Goal: Task Accomplishment & Management: Manage account settings

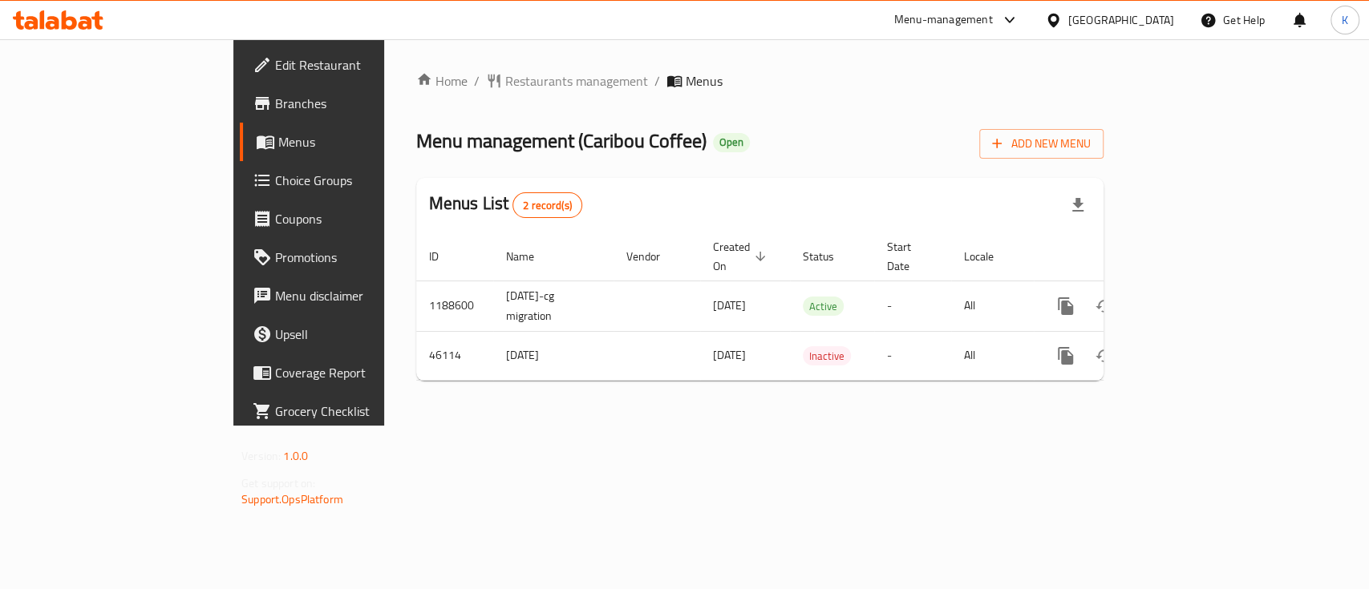
click at [275, 178] on span "Choice Groups" at bounding box center [362, 180] width 174 height 19
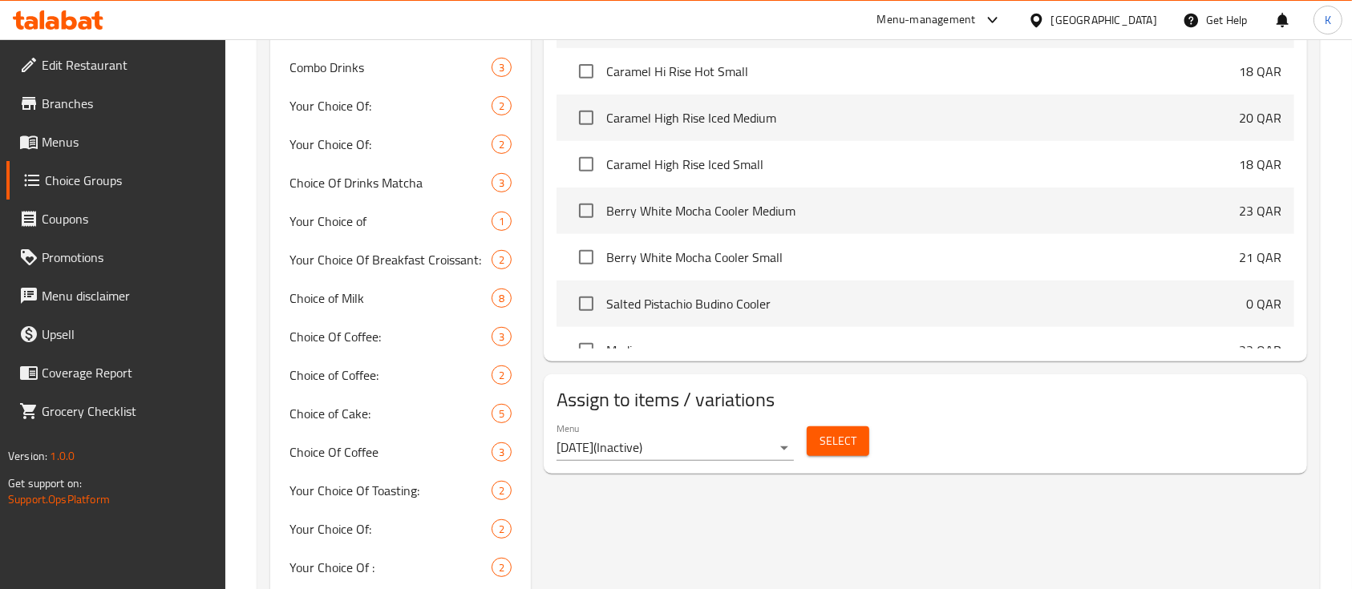
scroll to position [896, 0]
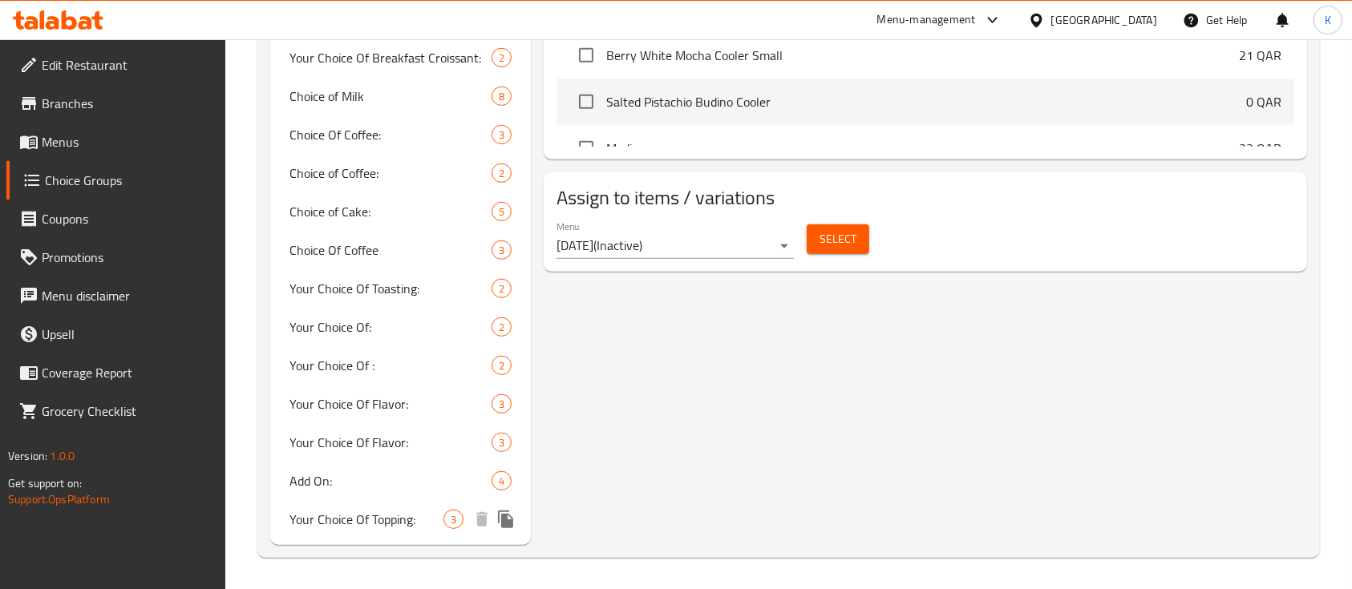
click at [410, 516] on span "Your Choice Of Topping:" at bounding box center [366, 519] width 154 height 19
type input "Your Choice Of Topping:"
type input "اختيارك من الاضافات :"
type input "2"
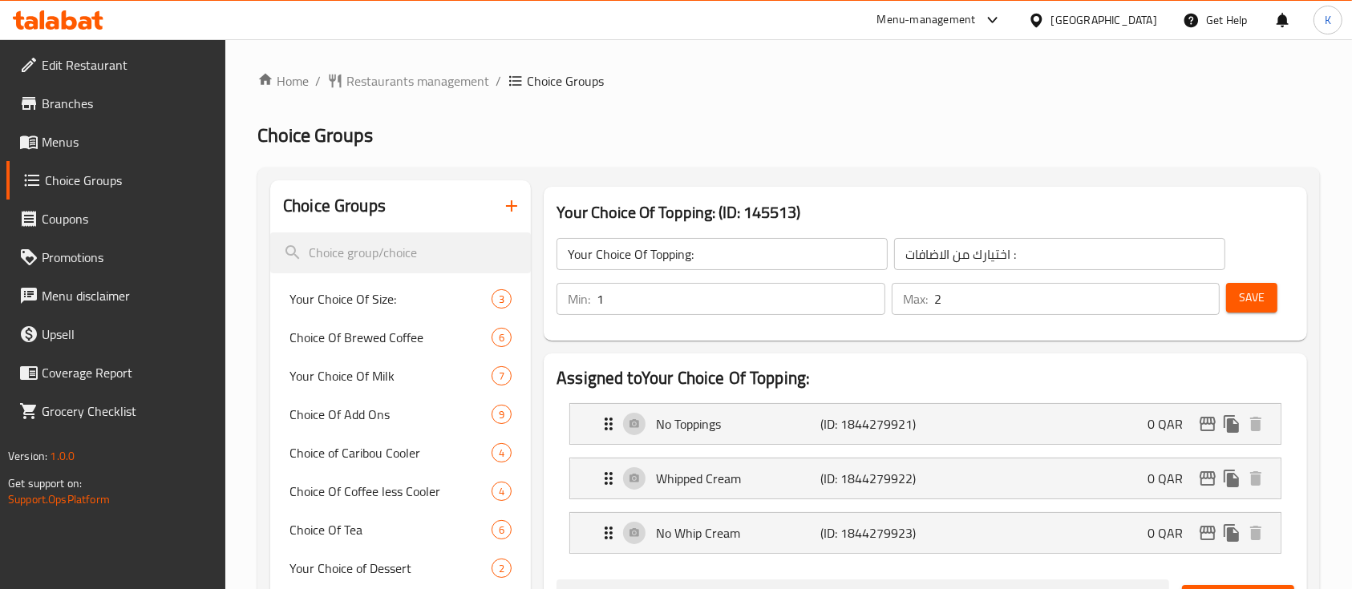
scroll to position [199, 0]
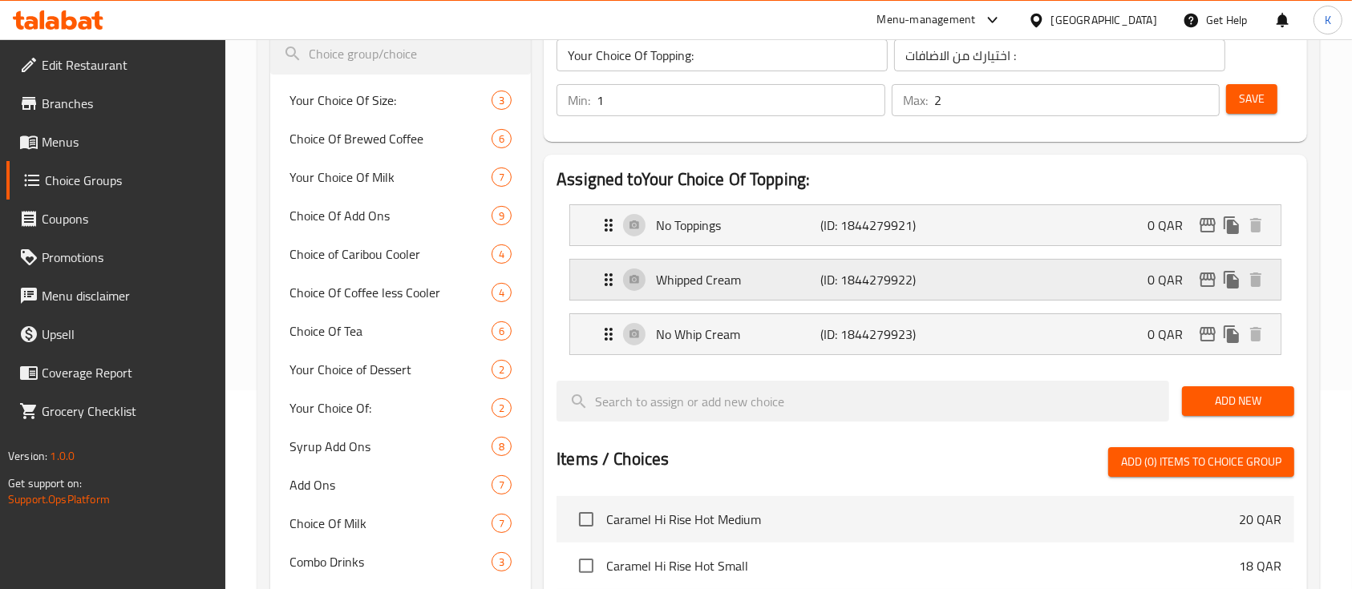
click at [767, 272] on p "Whipped Cream" at bounding box center [738, 279] width 164 height 19
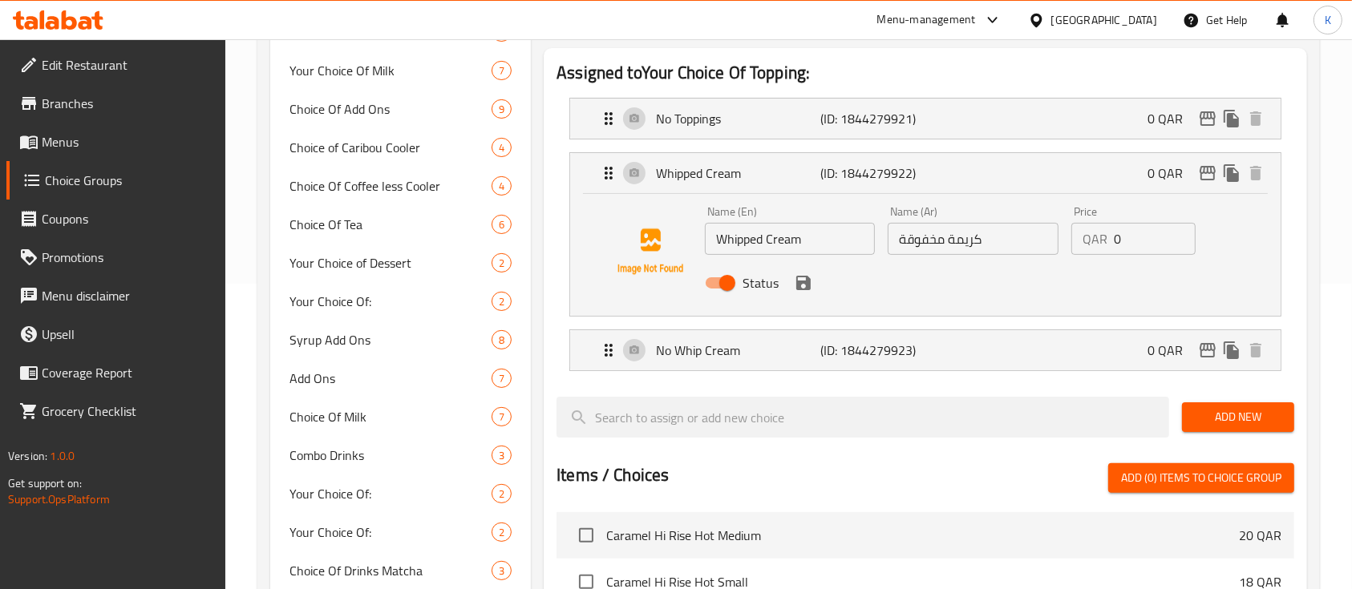
scroll to position [307, 0]
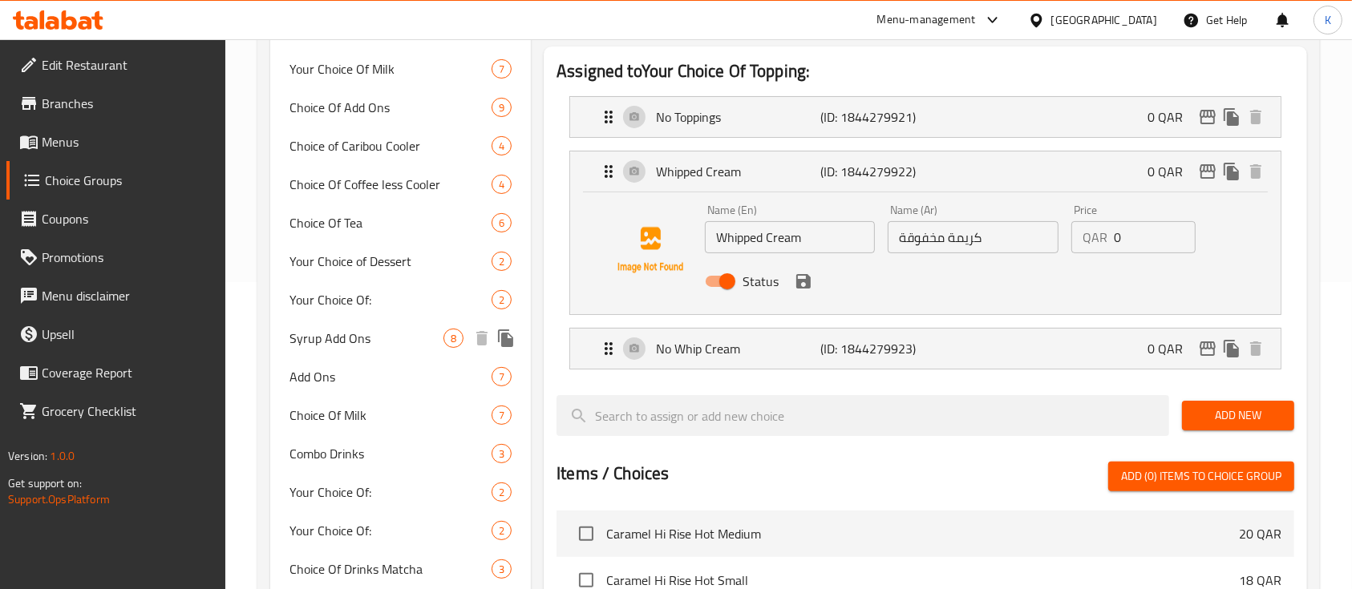
click at [399, 330] on span "Syrup Add Ons" at bounding box center [366, 338] width 154 height 19
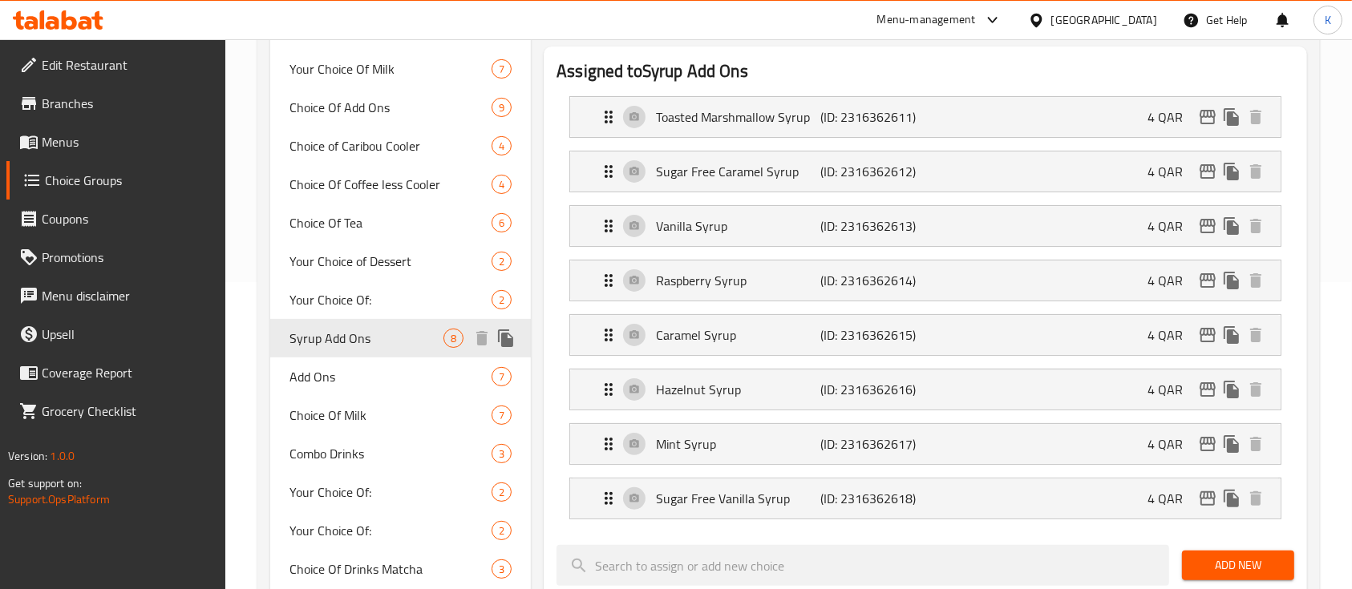
type input "Syrup Add Ons"
type input "إضافات شراب"
type input "0"
type input "1"
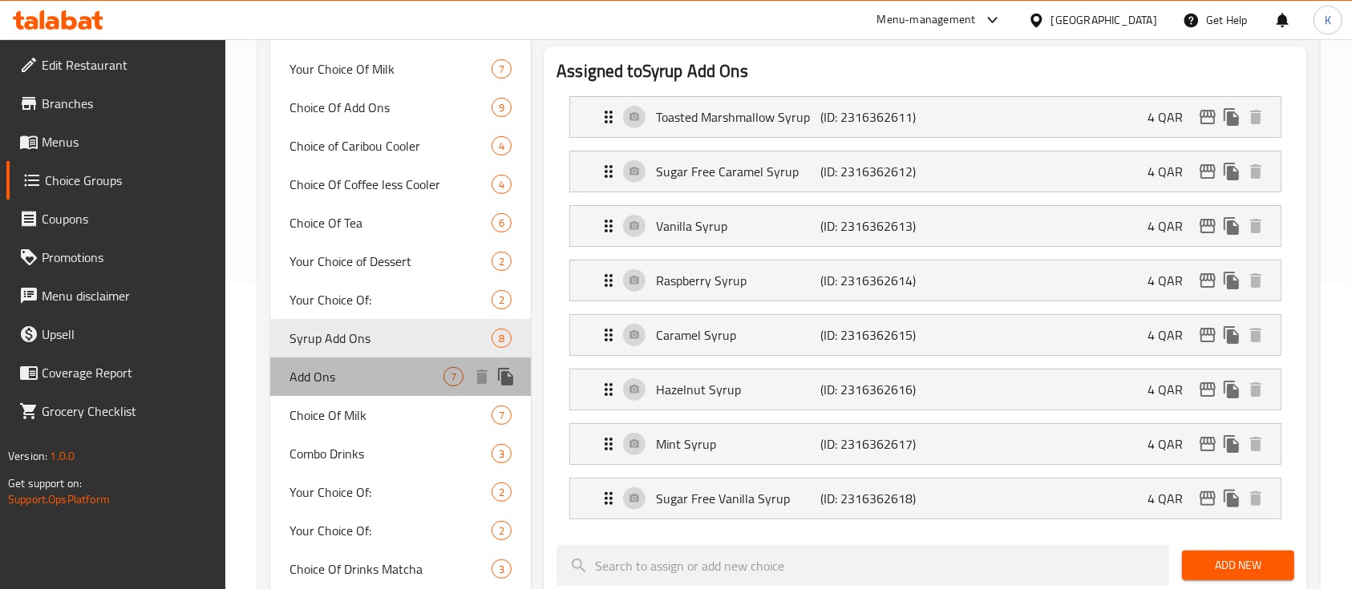
click at [381, 380] on span "Add Ons" at bounding box center [366, 376] width 154 height 19
type input "Add Ons"
type input "إضافات"
type input "7"
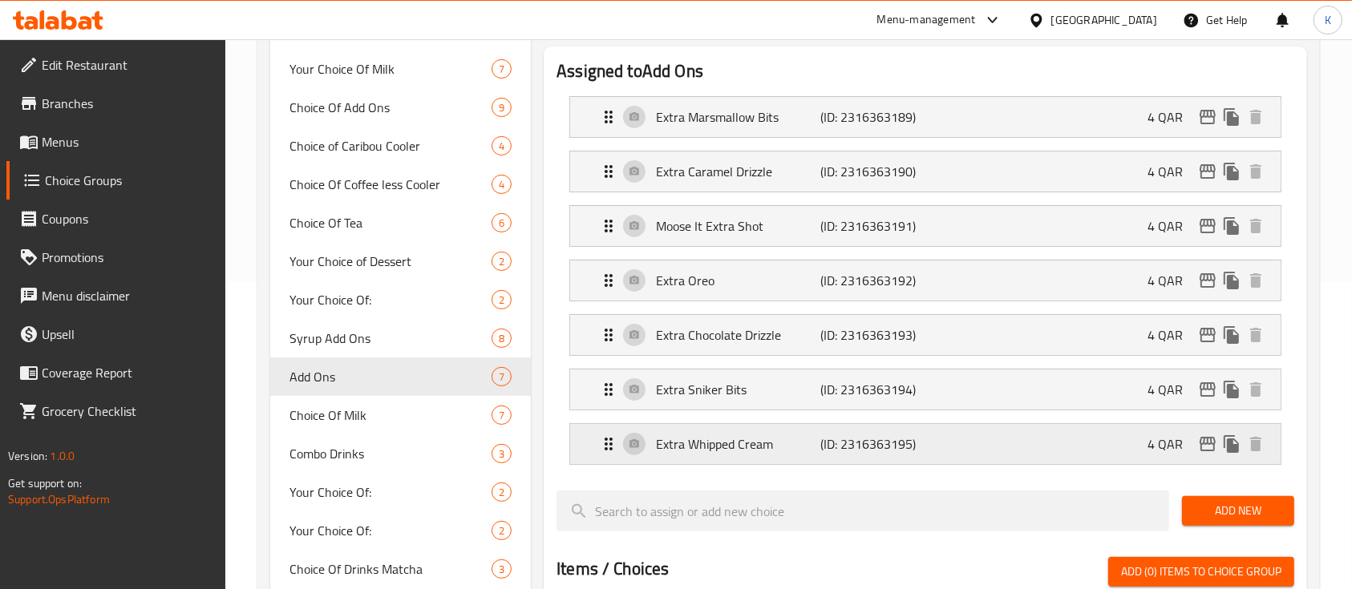
click at [718, 446] on p "Extra Whipped Cream" at bounding box center [738, 444] width 164 height 19
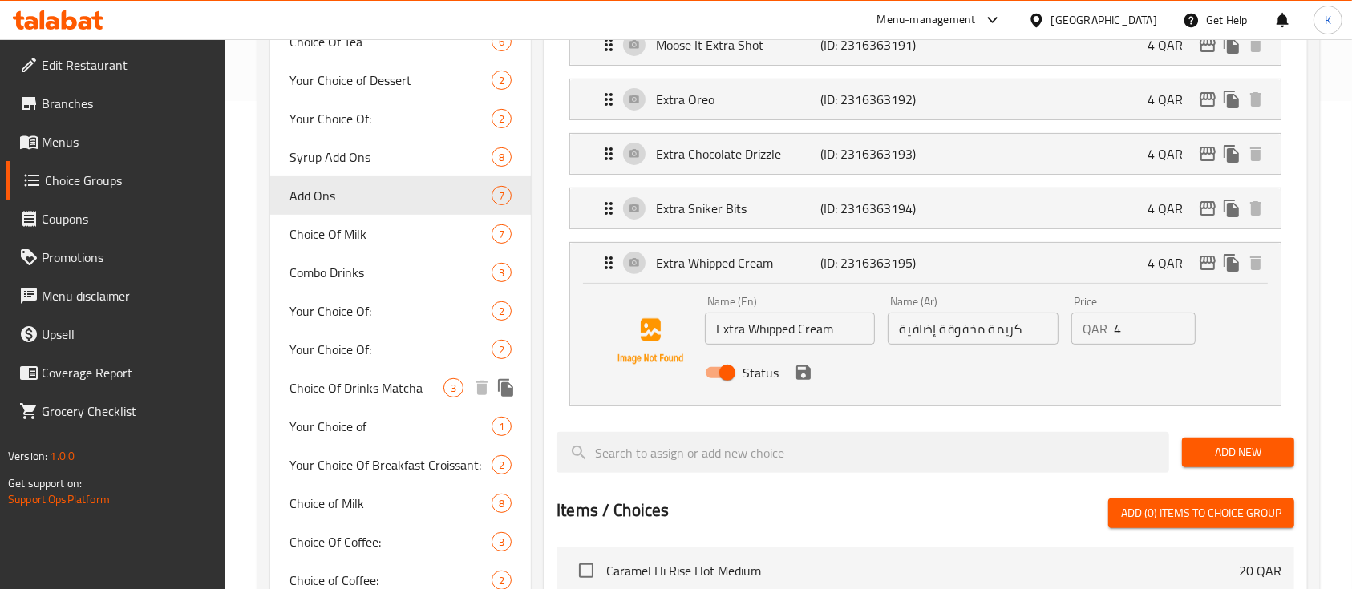
scroll to position [969, 0]
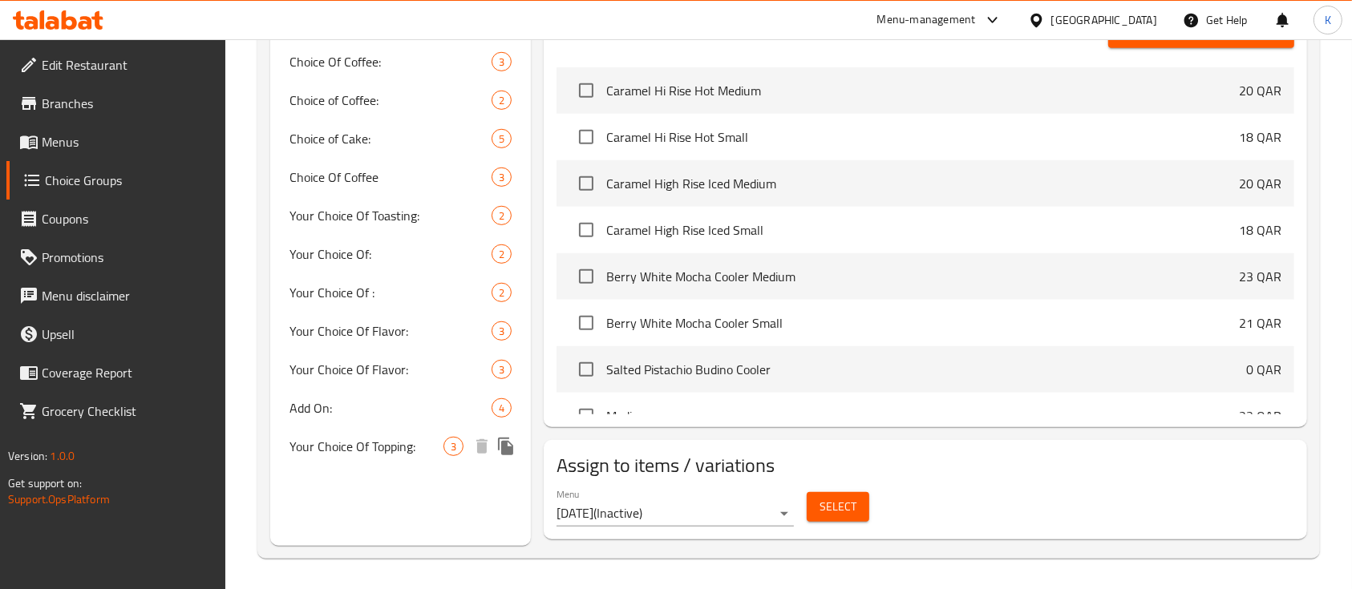
click at [379, 440] on span "Your Choice Of Topping:" at bounding box center [366, 446] width 154 height 19
type input "Your Choice Of Topping:"
type input "اختيارك من الاضافات :"
type input "1"
type input "2"
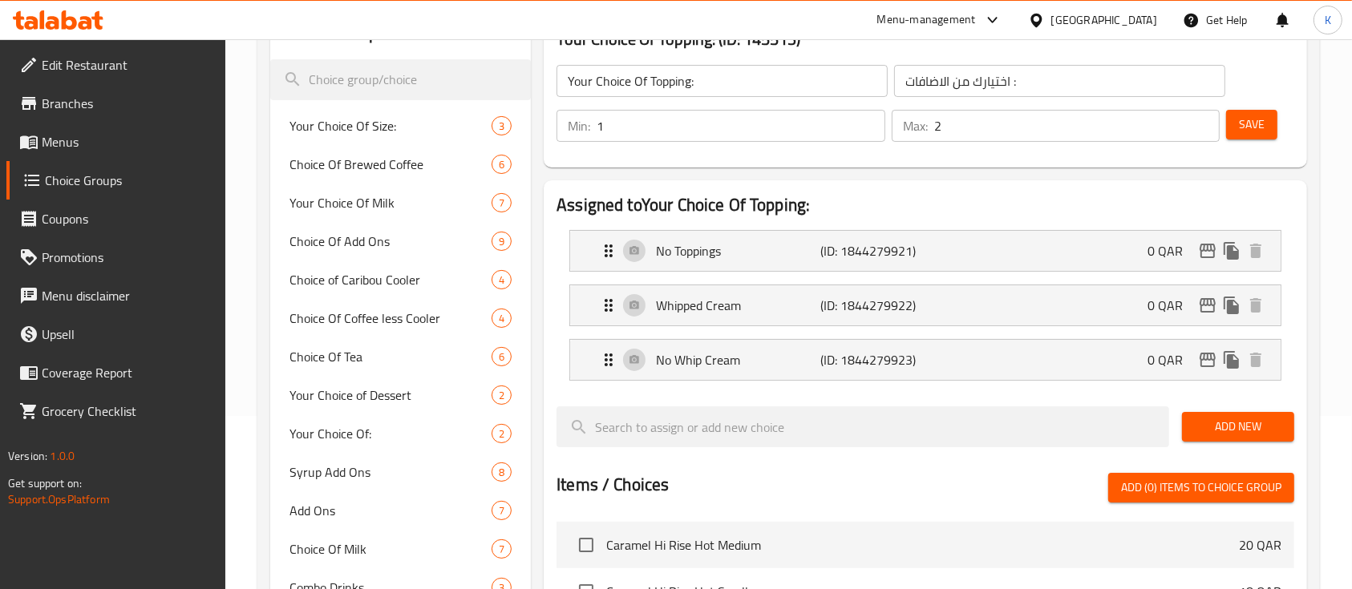
scroll to position [168, 0]
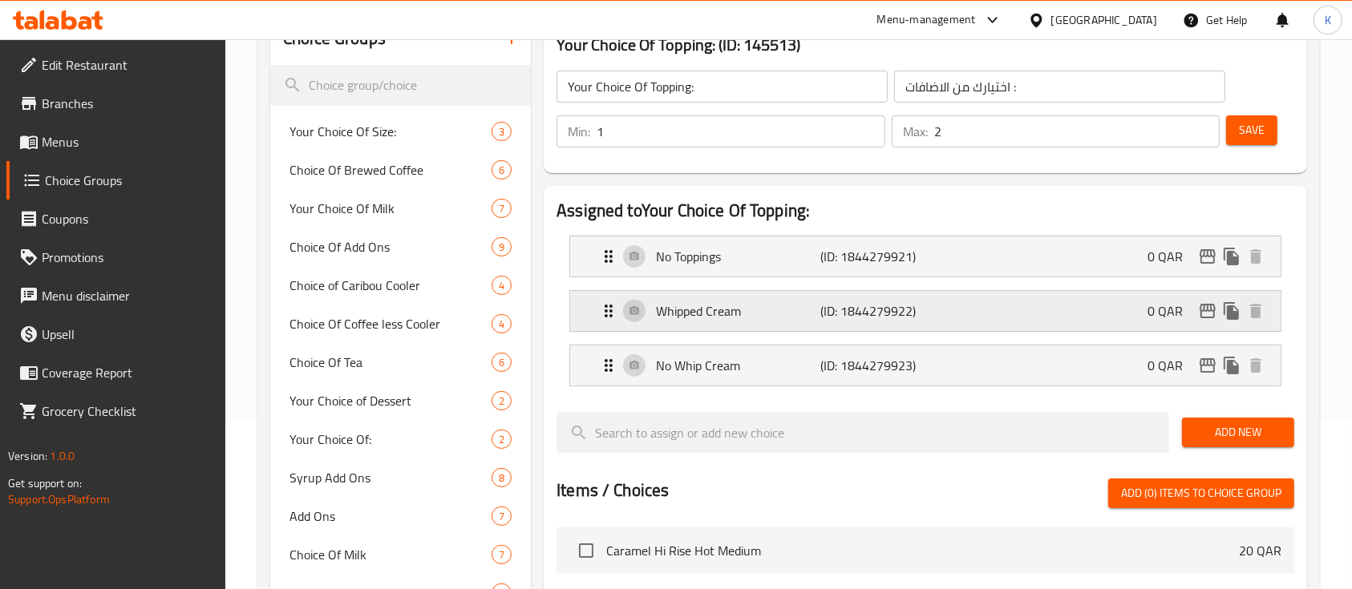
click at [769, 310] on p "Whipped Cream" at bounding box center [738, 310] width 164 height 19
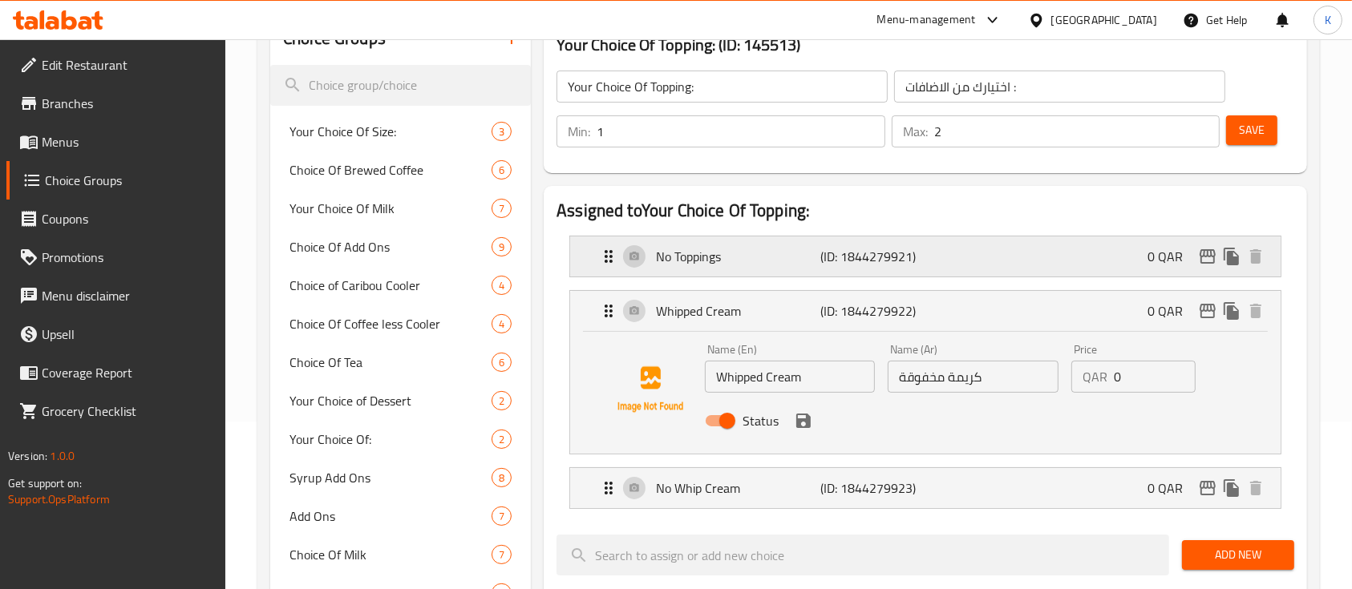
click at [789, 257] on p "No Toppings" at bounding box center [738, 256] width 164 height 19
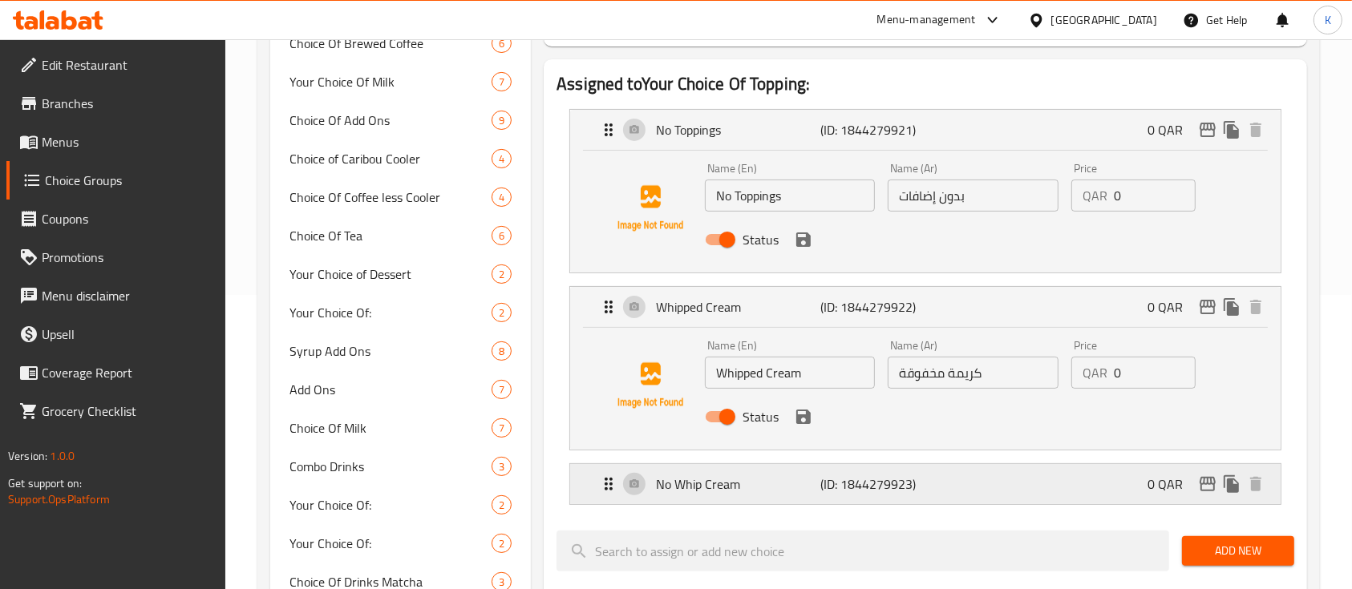
scroll to position [378, 0]
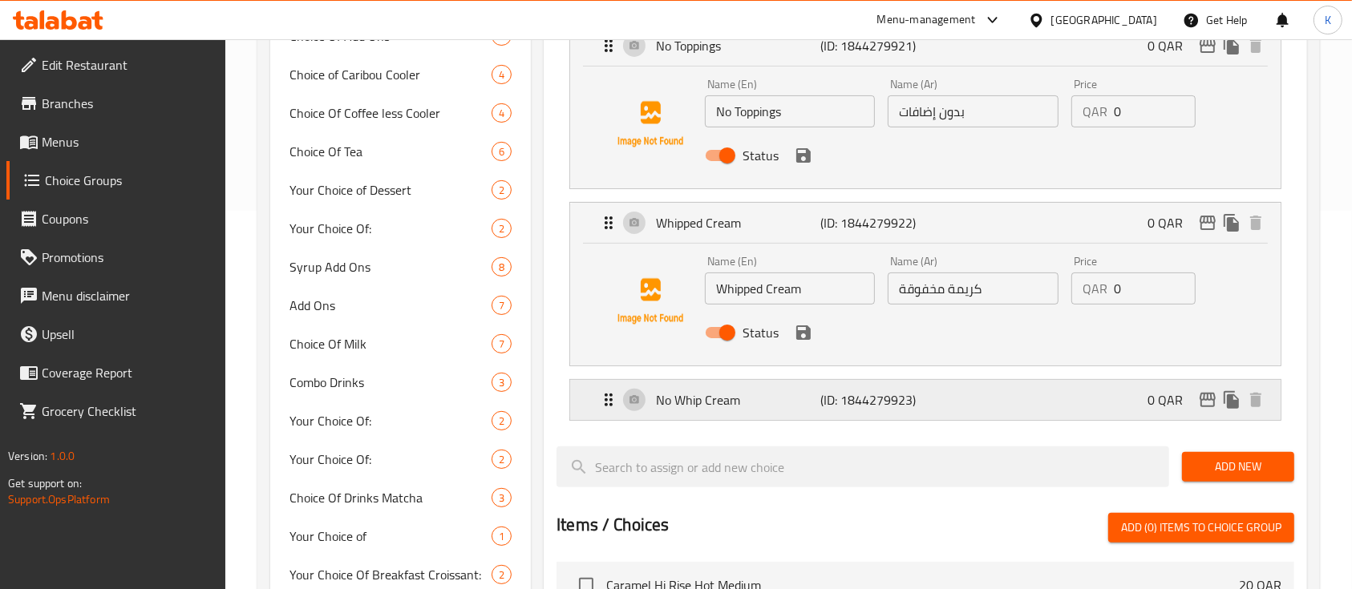
click at [769, 413] on div "No Whip Cream (ID: 1844279923) 0 QAR" at bounding box center [930, 400] width 662 height 40
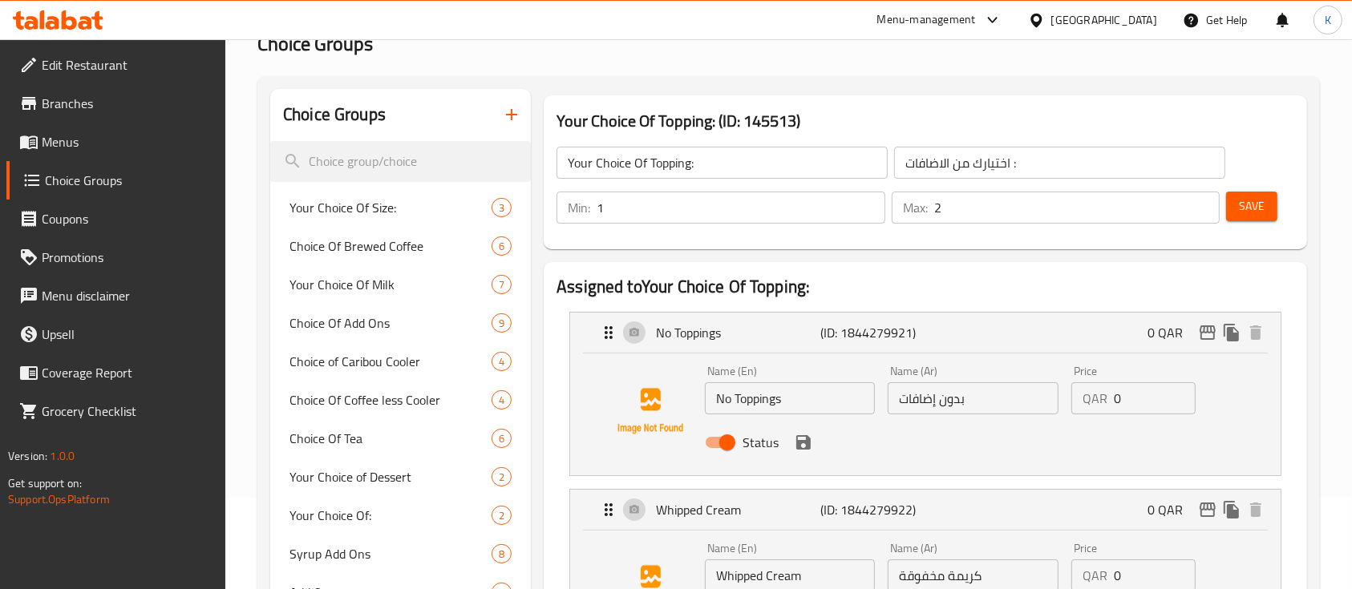
scroll to position [91, 0]
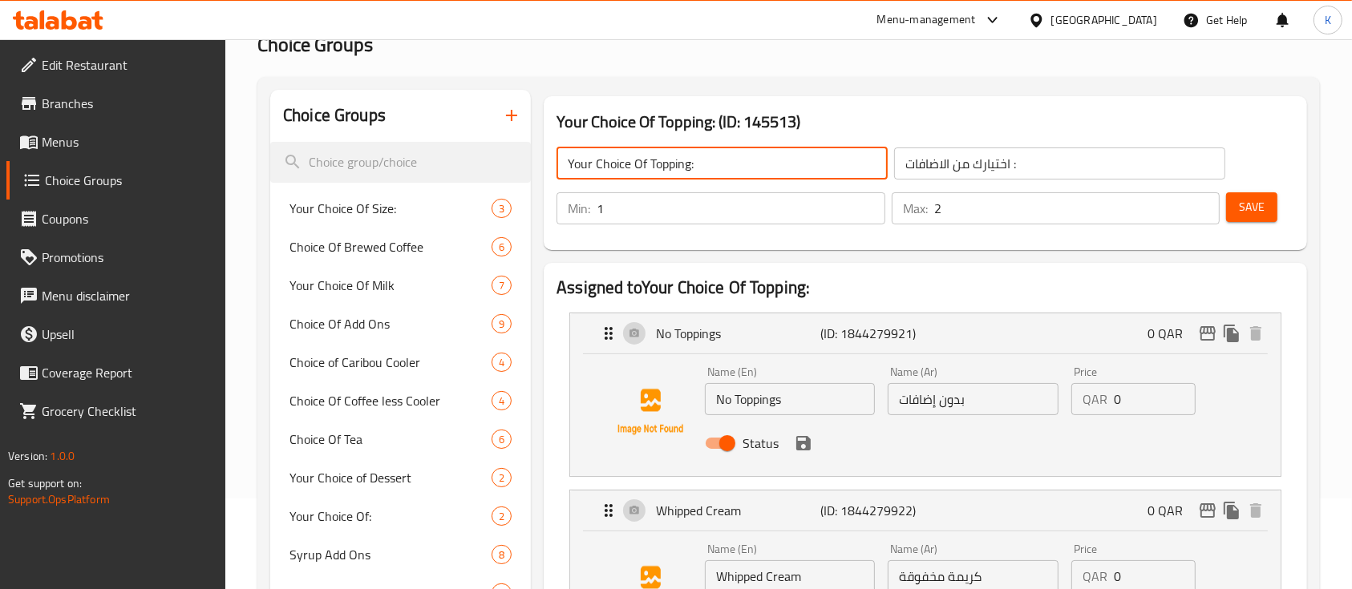
click at [672, 164] on input "Your Choice Of Topping:" at bounding box center [721, 164] width 331 height 32
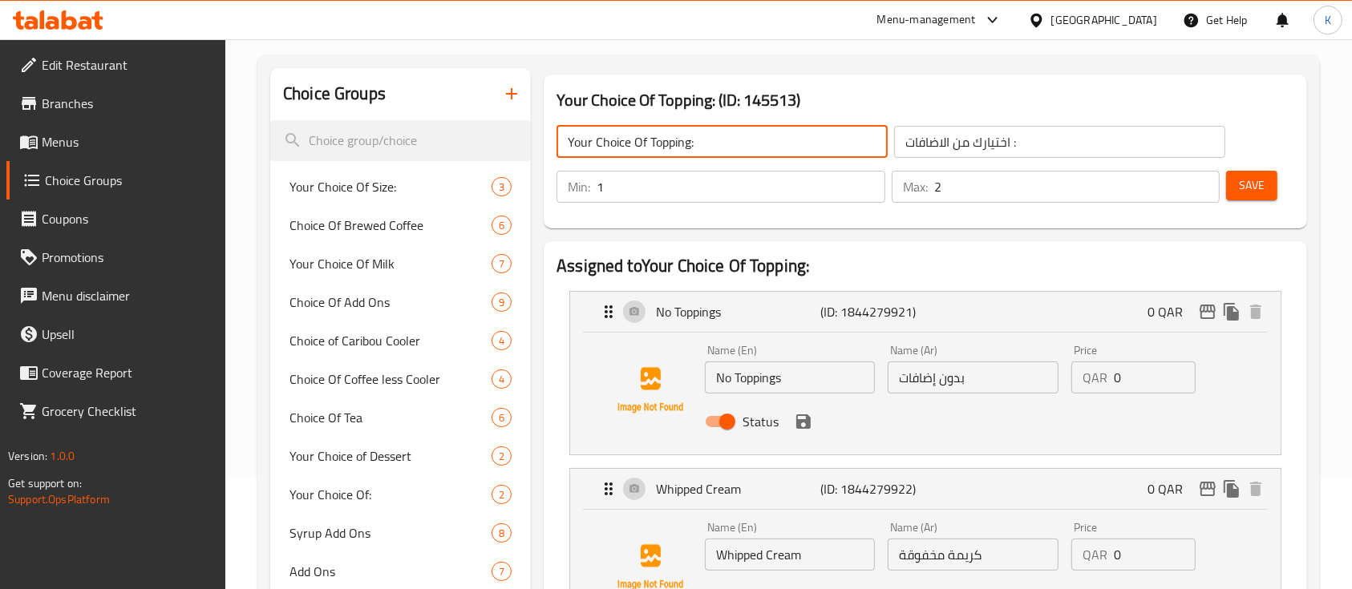
scroll to position [103, 0]
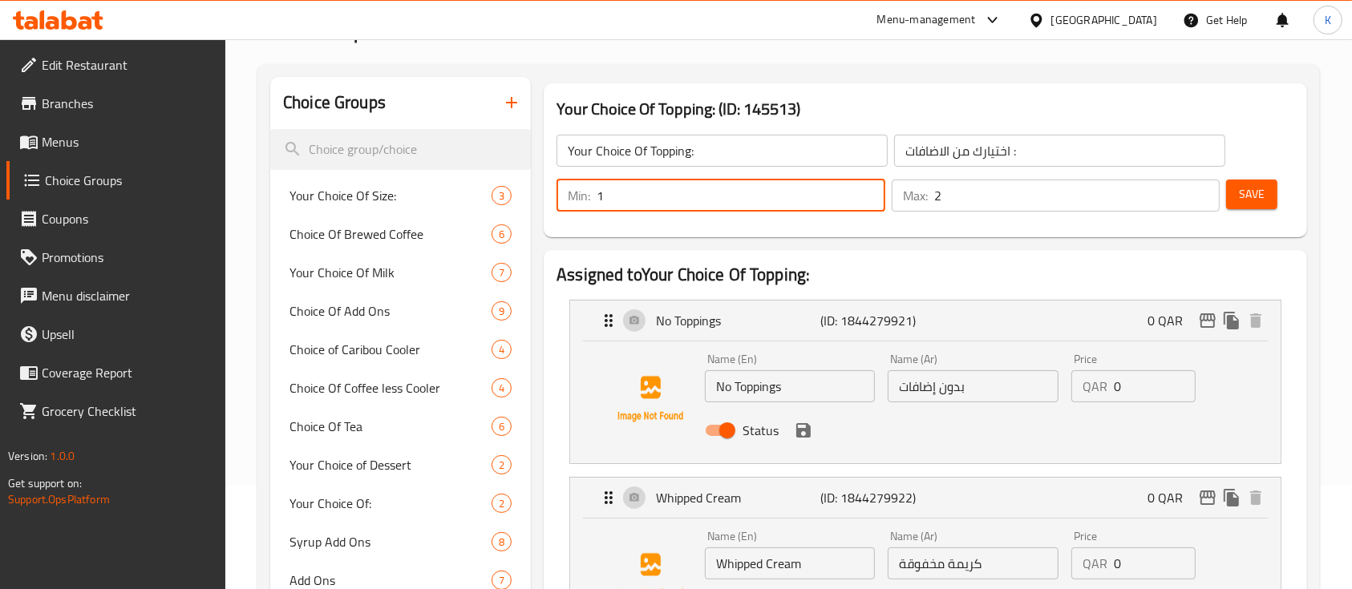
drag, startPoint x: 645, startPoint y: 196, endPoint x: 568, endPoint y: 194, distance: 77.8
click at [568, 194] on div "Min: 1 ​" at bounding box center [720, 196] width 329 height 32
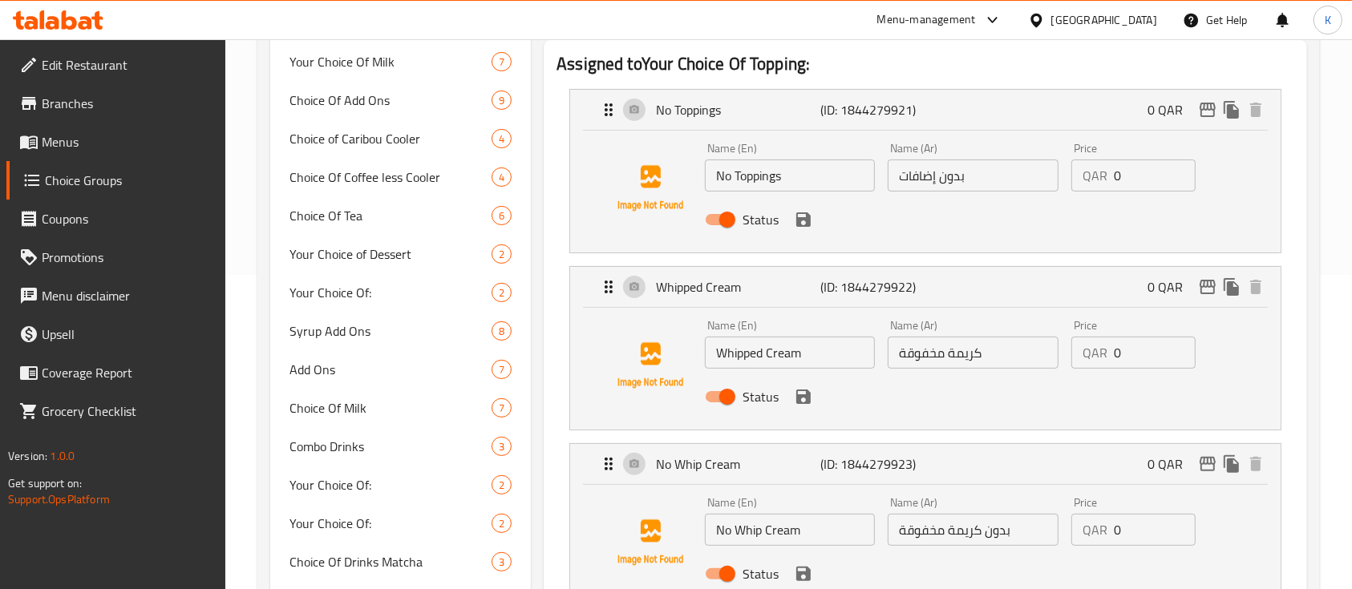
scroll to position [335, 0]
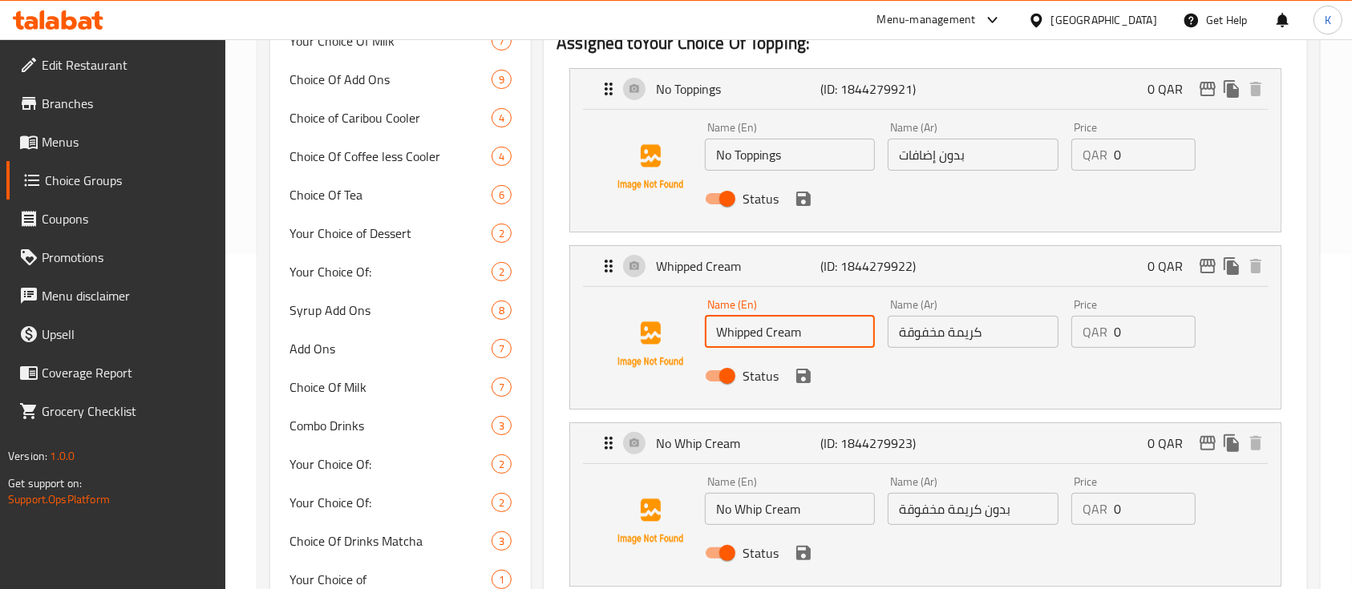
drag, startPoint x: 809, startPoint y: 330, endPoint x: 706, endPoint y: 318, distance: 104.1
click at [706, 318] on input "Whipped Cream" at bounding box center [790, 332] width 170 height 32
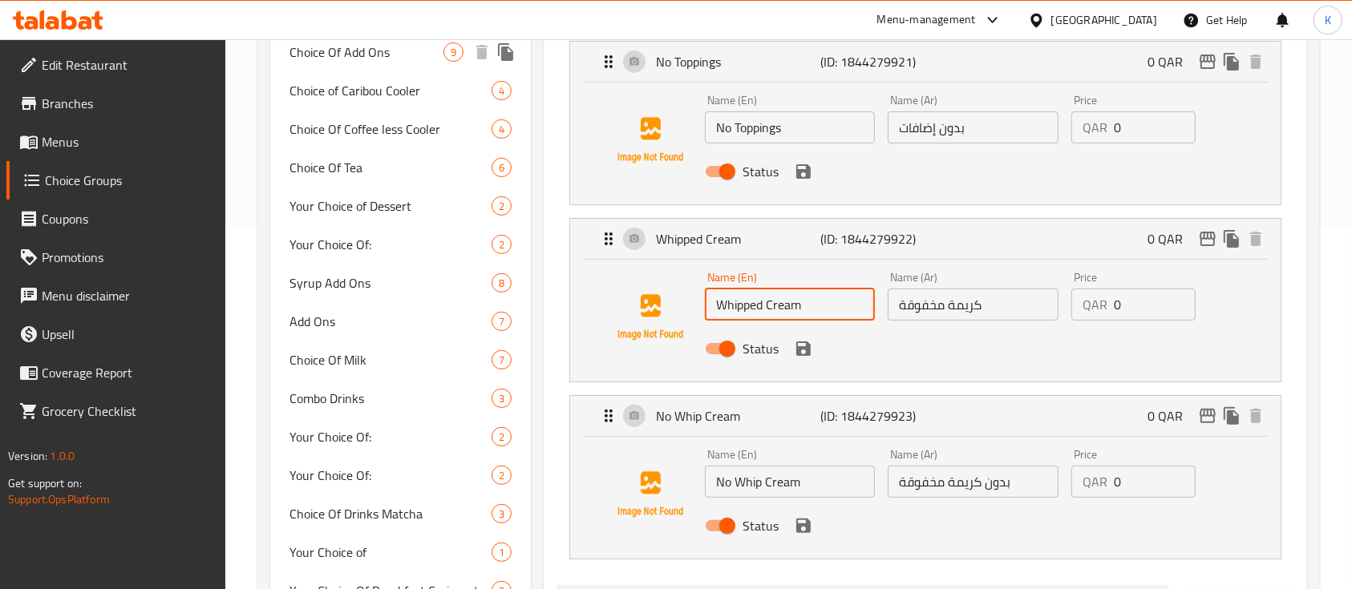
scroll to position [502, 0]
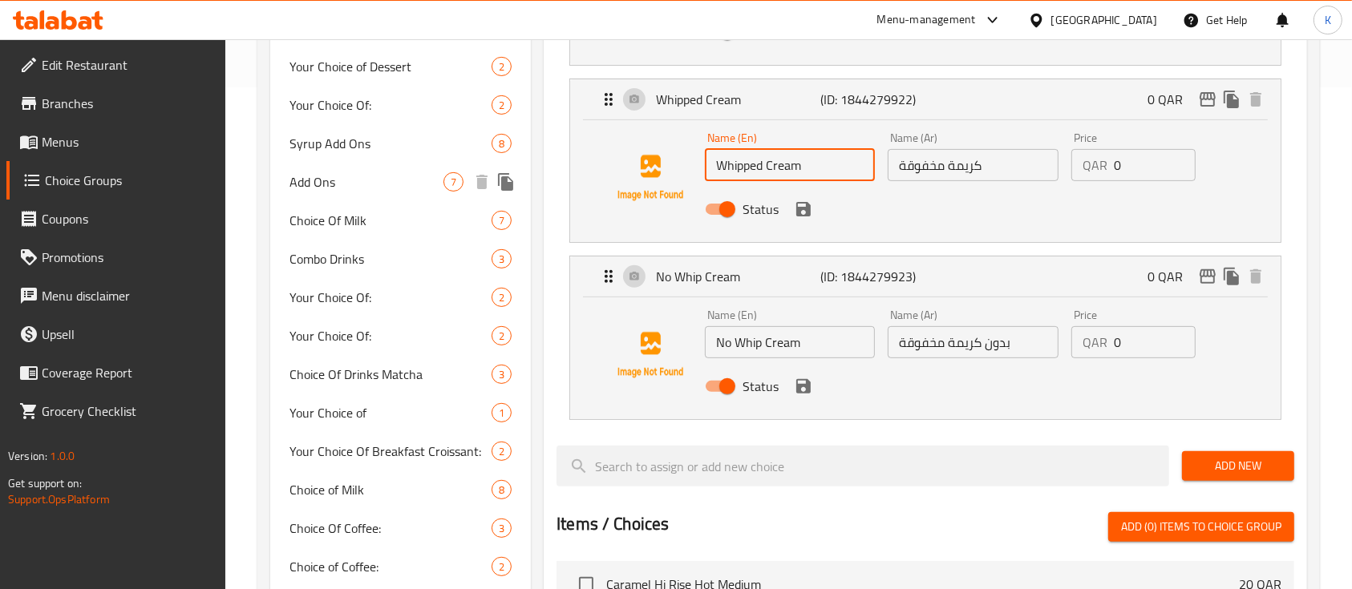
click at [350, 192] on div "Add Ons 7" at bounding box center [400, 182] width 261 height 38
type input "Add Ons"
type input "إضافات"
type input "0"
type input "7"
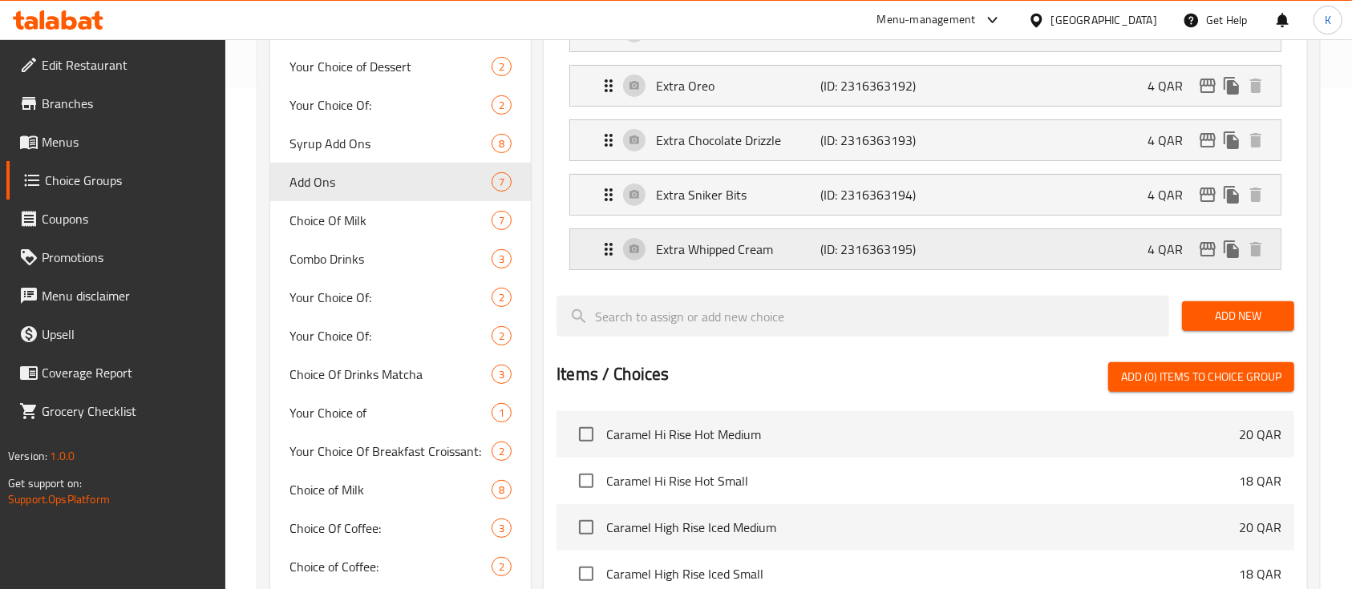
click at [810, 257] on p "Extra Whipped Cream" at bounding box center [738, 249] width 164 height 19
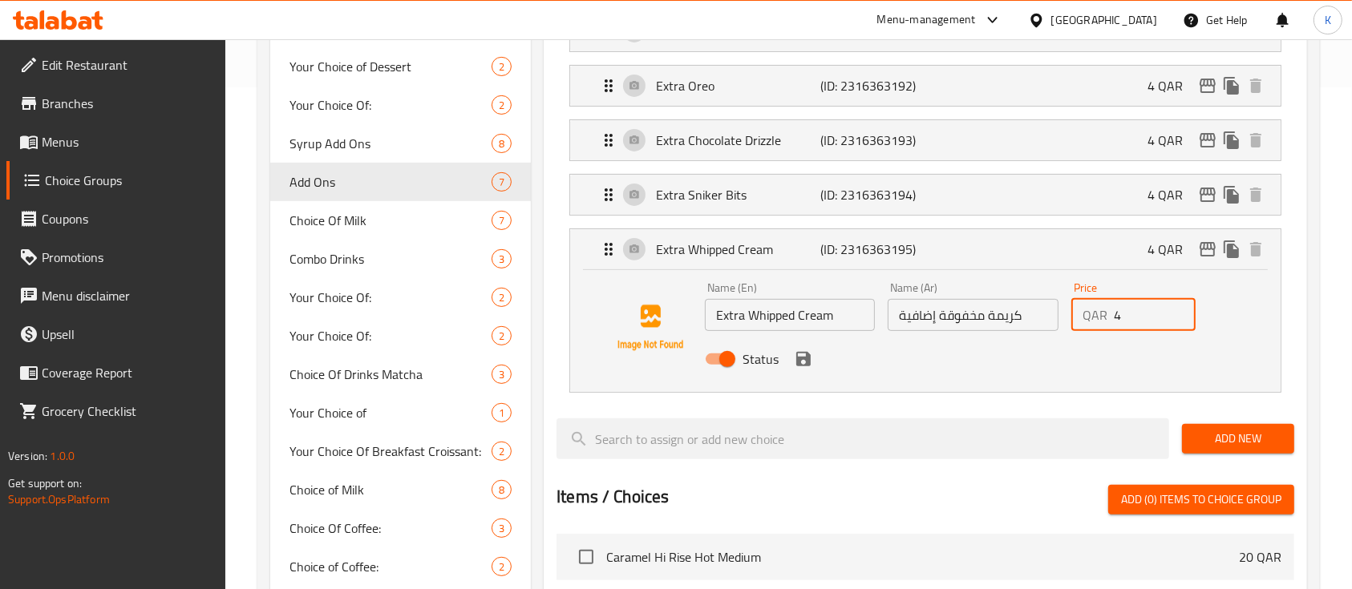
drag, startPoint x: 1125, startPoint y: 311, endPoint x: 1095, endPoint y: 317, distance: 30.2
click at [1095, 317] on div "QAR 4 Price" at bounding box center [1133, 315] width 124 height 32
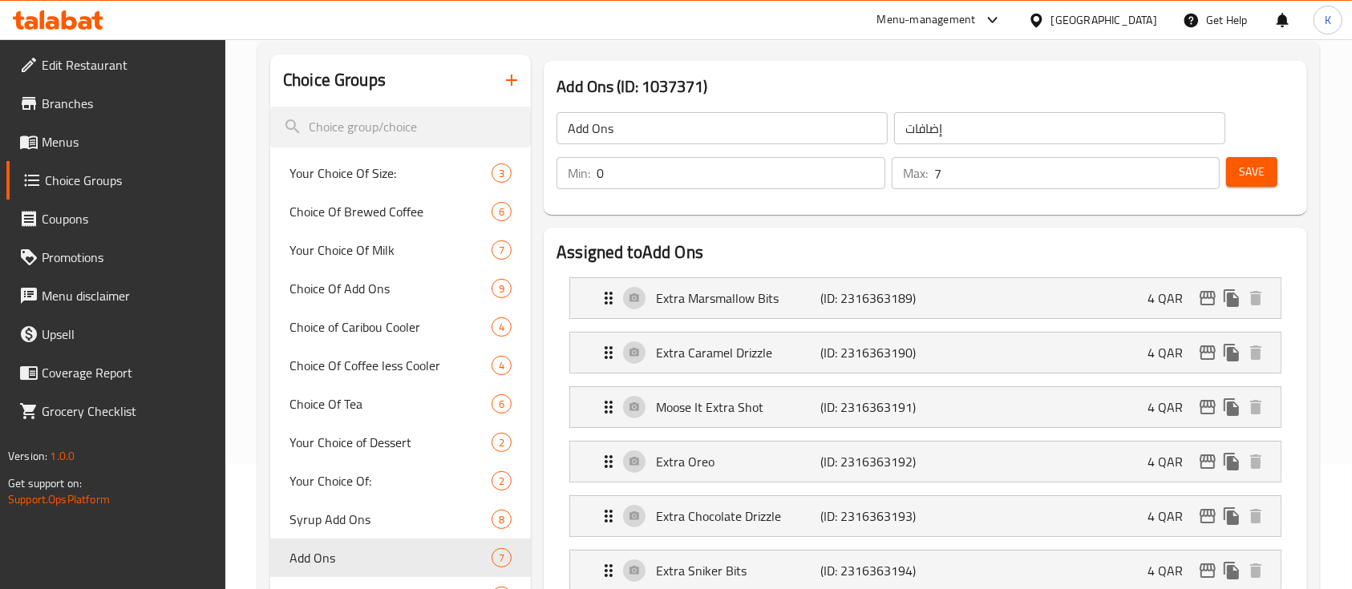
scroll to position [123, 0]
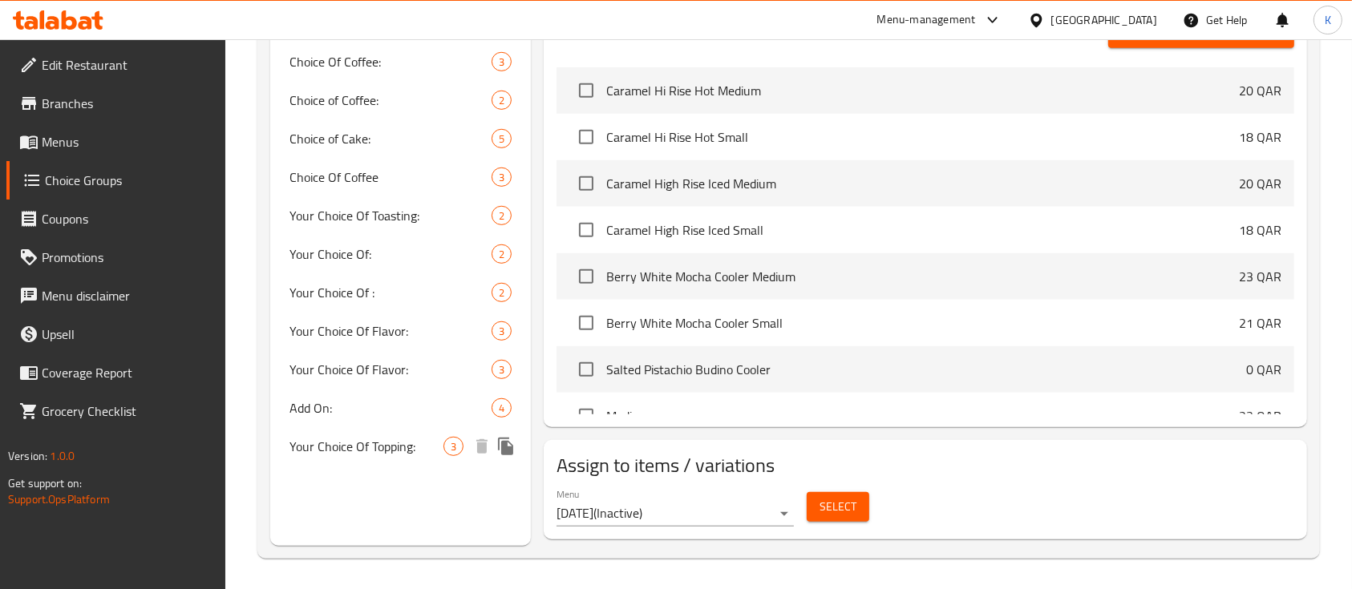
click at [390, 447] on span "Your Choice Of Topping:" at bounding box center [366, 446] width 154 height 19
type input "Your Choice Of Topping:"
type input "اختيارك من الاضافات :"
type input "1"
type input "2"
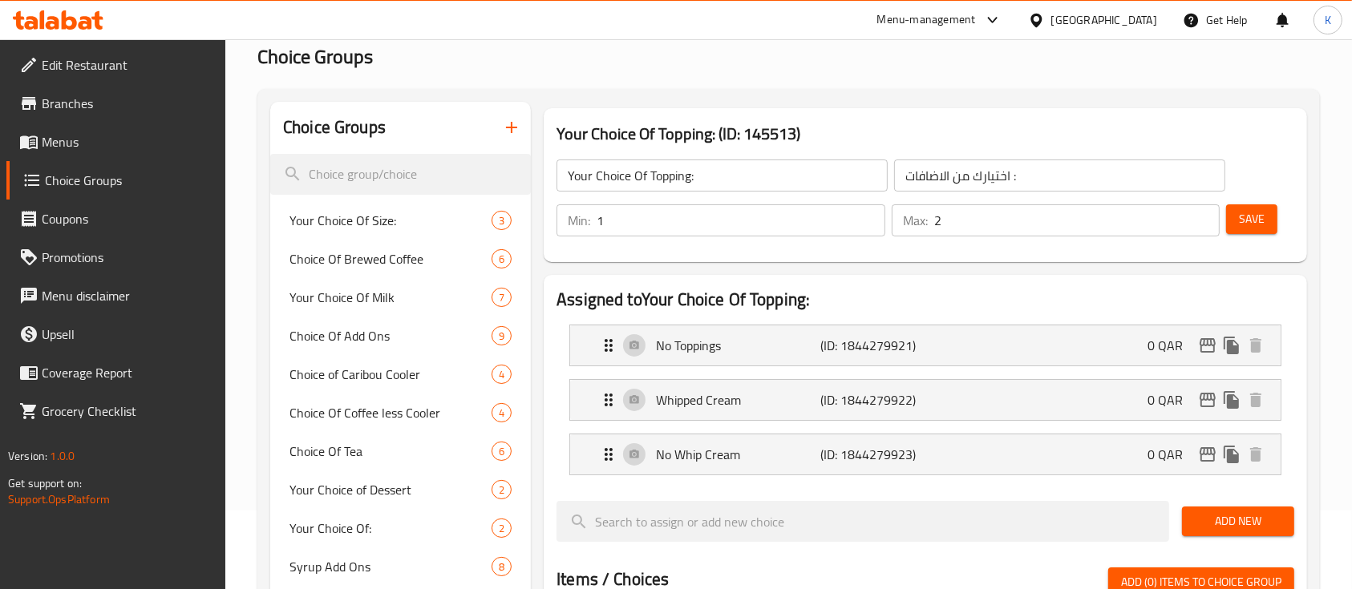
scroll to position [76, 0]
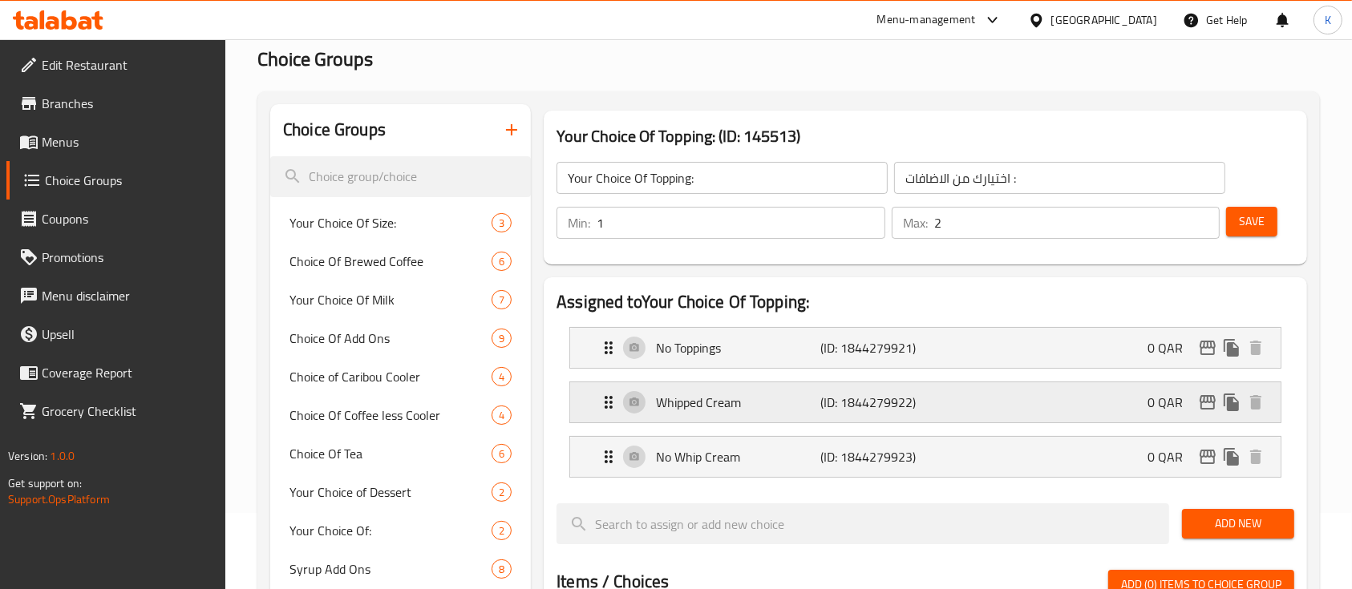
click at [718, 411] on p "Whipped Cream" at bounding box center [738, 402] width 164 height 19
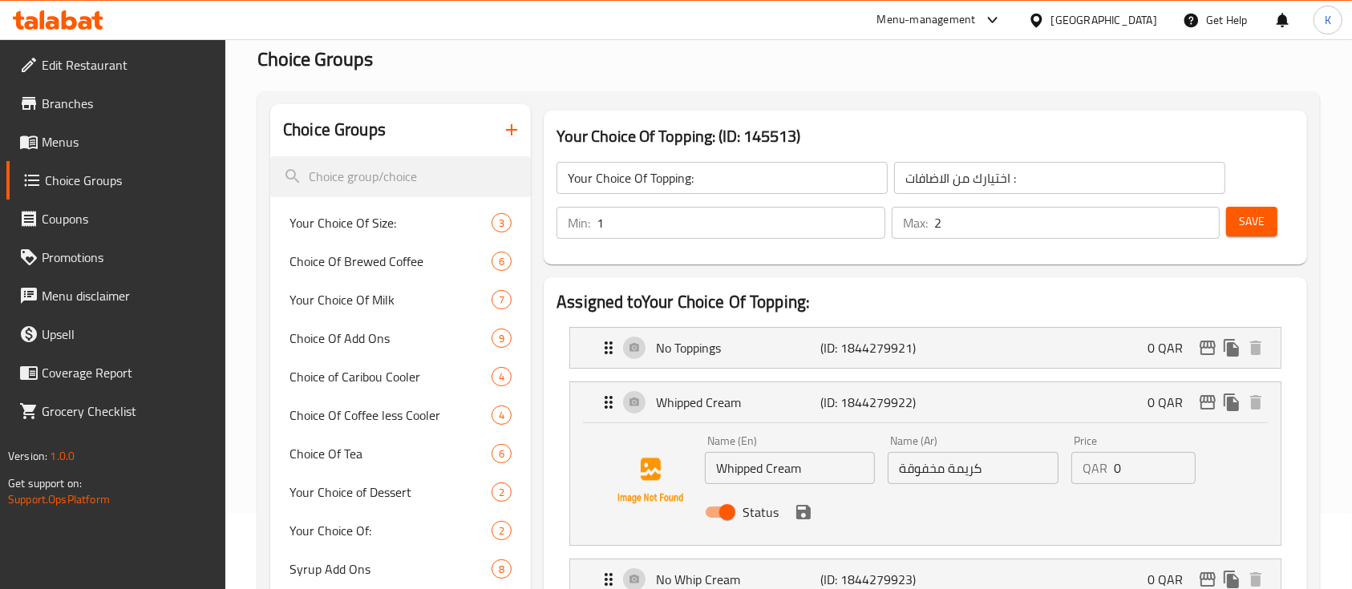
click at [947, 462] on input "كريمة مخفوقة" at bounding box center [973, 468] width 170 height 32
drag, startPoint x: 828, startPoint y: 463, endPoint x: 706, endPoint y: 570, distance: 163.1
click at [706, 570] on nav "No Toppings (ID: 1844279921) 0 QAR Name (En) No Toppings Name (En) Name (Ar) بد…" at bounding box center [925, 463] width 738 height 299
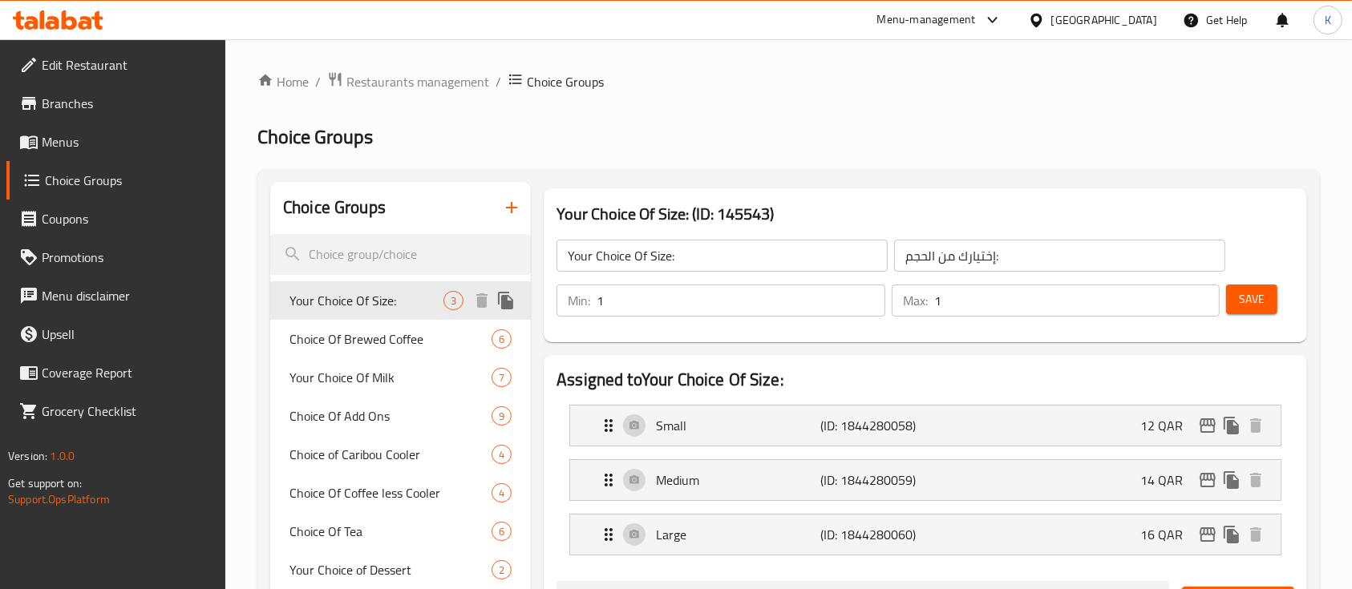
scroll to position [898, 0]
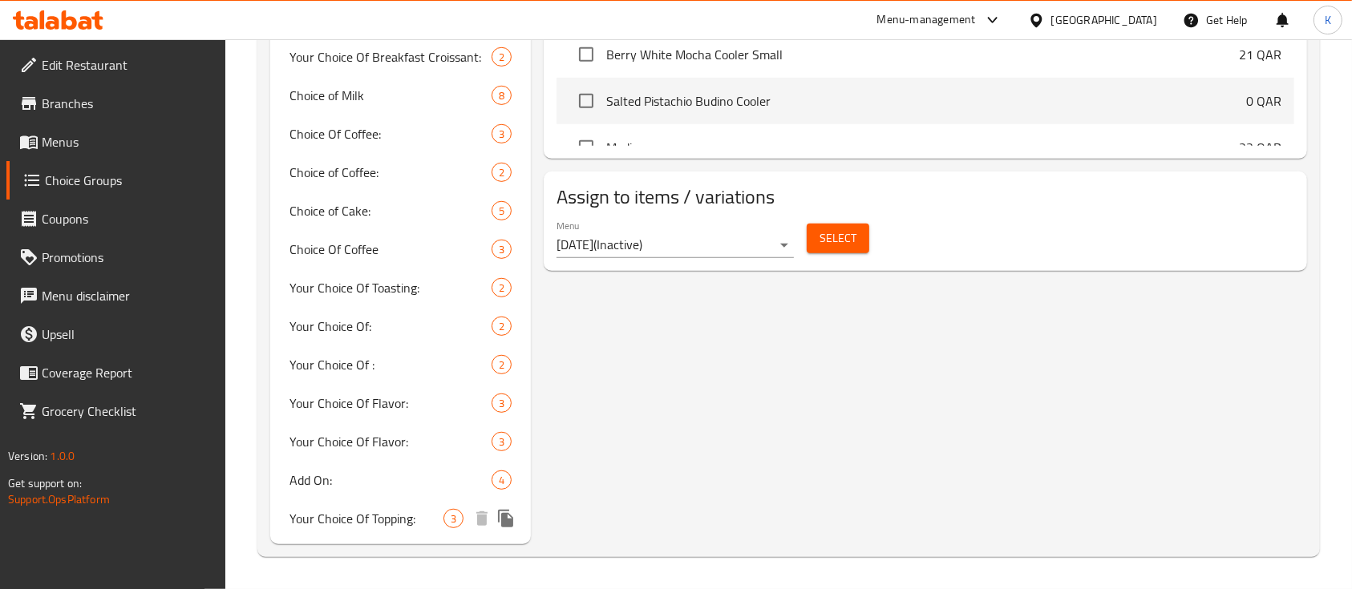
click at [391, 516] on span "Your Choice Of Topping:" at bounding box center [366, 518] width 154 height 19
type input "Your Choice Of Topping:"
type input "اختيارك من الاضافات :"
type input "2"
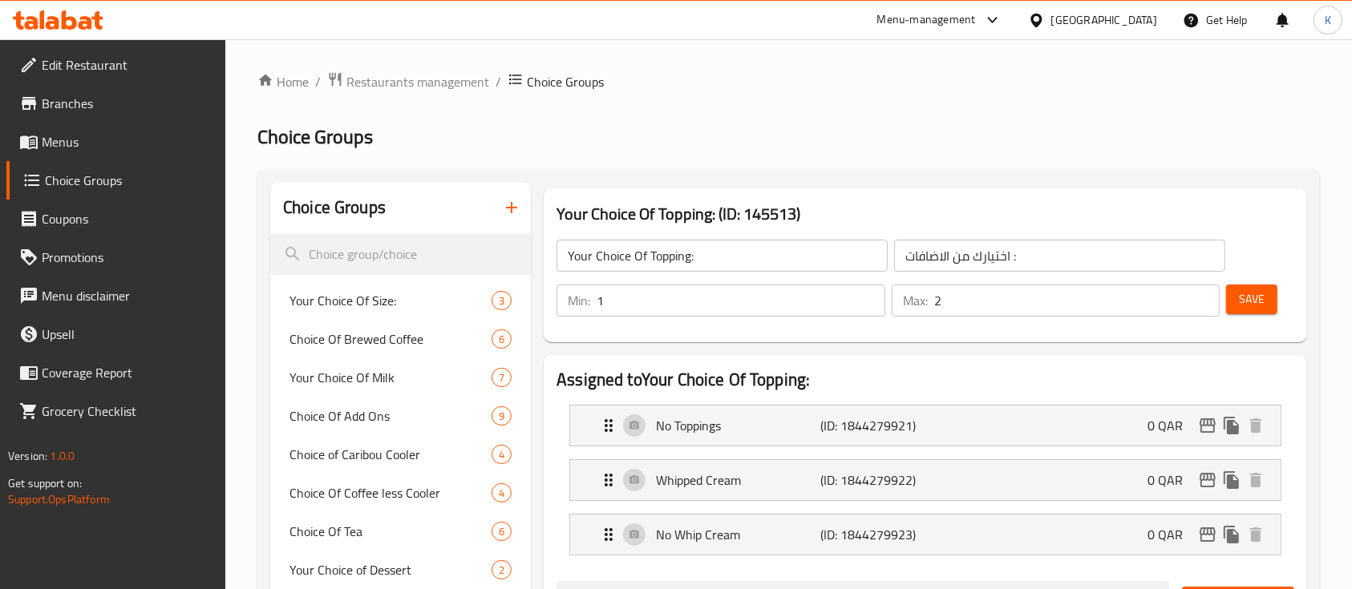
scroll to position [153, 0]
